Goal: Transaction & Acquisition: Purchase product/service

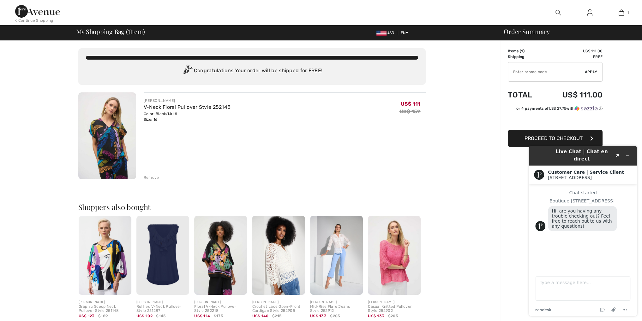
click at [522, 75] on input "TEXT" at bounding box center [546, 72] width 77 height 19
type input "EXTRA20"
click at [592, 69] on span "Apply" at bounding box center [591, 72] width 13 height 6
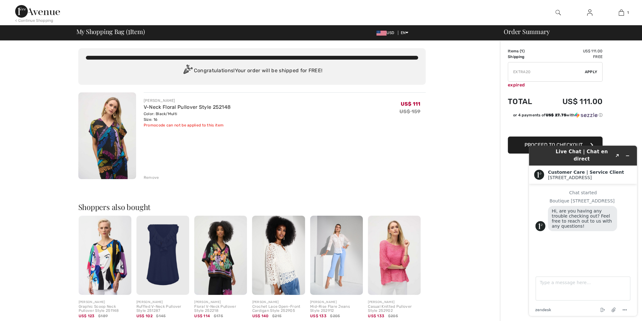
click at [514, 144] on button "Proceed to Checkout" at bounding box center [555, 145] width 95 height 17
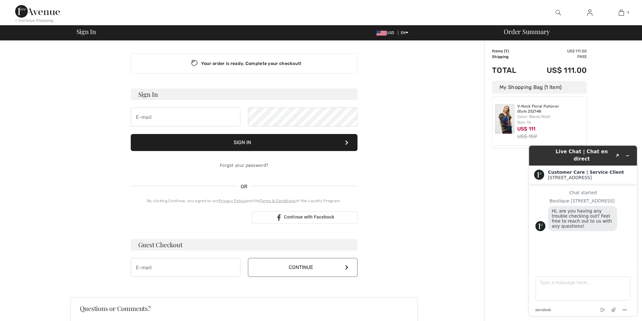
click at [248, 146] on button "Sign In" at bounding box center [244, 142] width 227 height 17
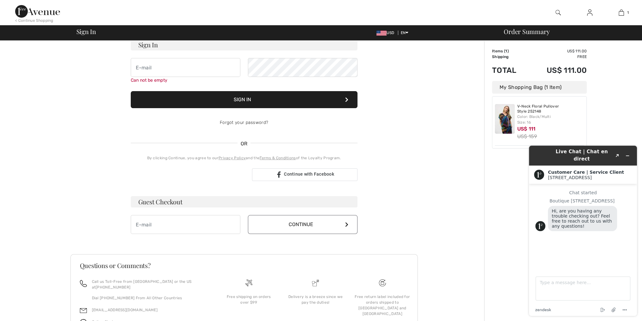
scroll to position [57, 0]
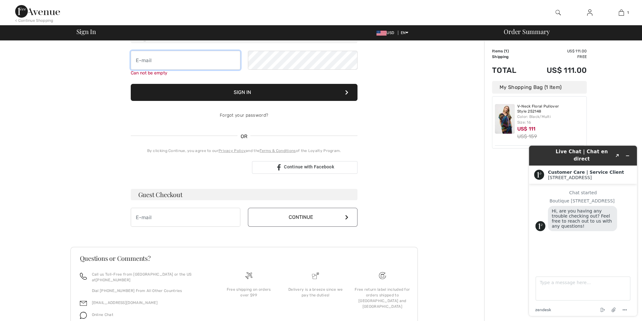
click at [201, 60] on input "email" at bounding box center [186, 60] width 110 height 19
type input "[EMAIL_ADDRESS][DOMAIN_NAME]"
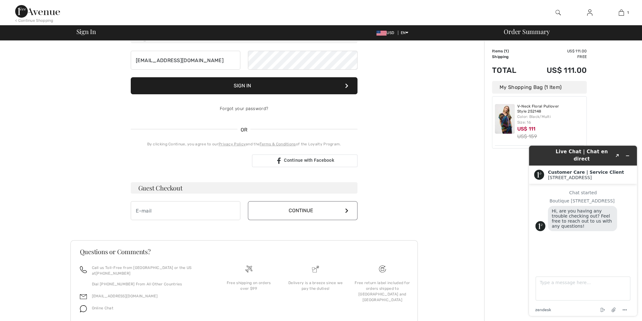
click at [260, 91] on button "Sign In" at bounding box center [244, 85] width 227 height 17
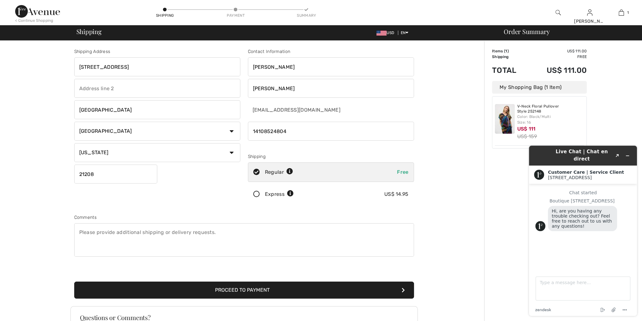
click at [243, 287] on button "Proceed to Payment" at bounding box center [244, 290] width 340 height 17
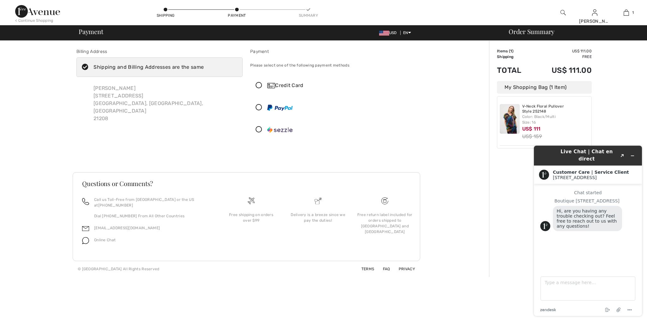
click at [256, 83] on icon at bounding box center [258, 85] width 17 height 7
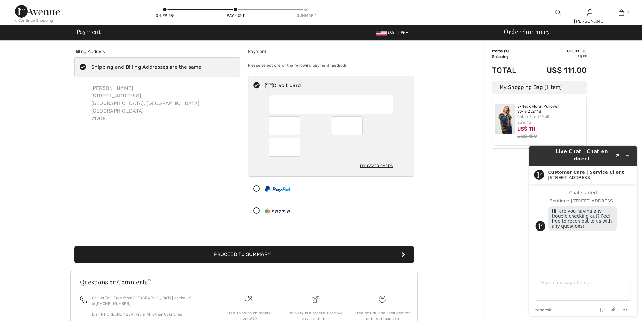
click at [255, 252] on button "Proceed to Summary" at bounding box center [244, 254] width 340 height 17
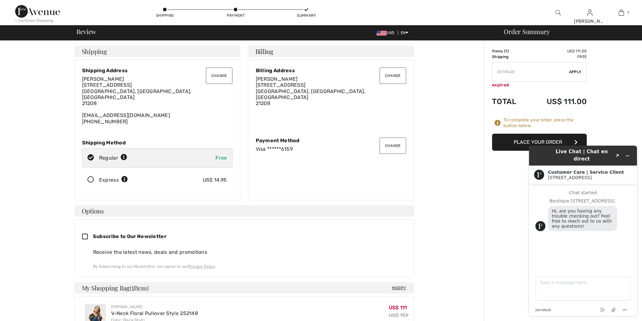
click at [514, 140] on button "Place Your Order" at bounding box center [539, 142] width 95 height 17
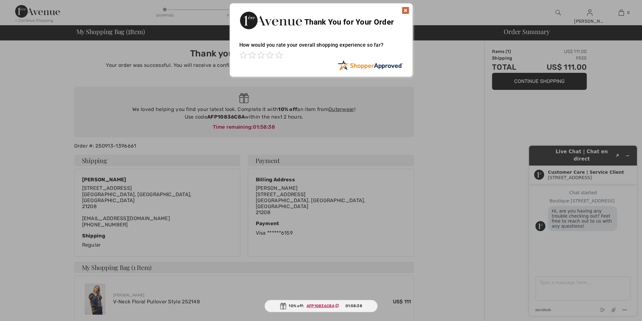
click at [406, 8] on img at bounding box center [406, 11] width 8 height 8
